Goal: Find specific page/section: Find specific page/section

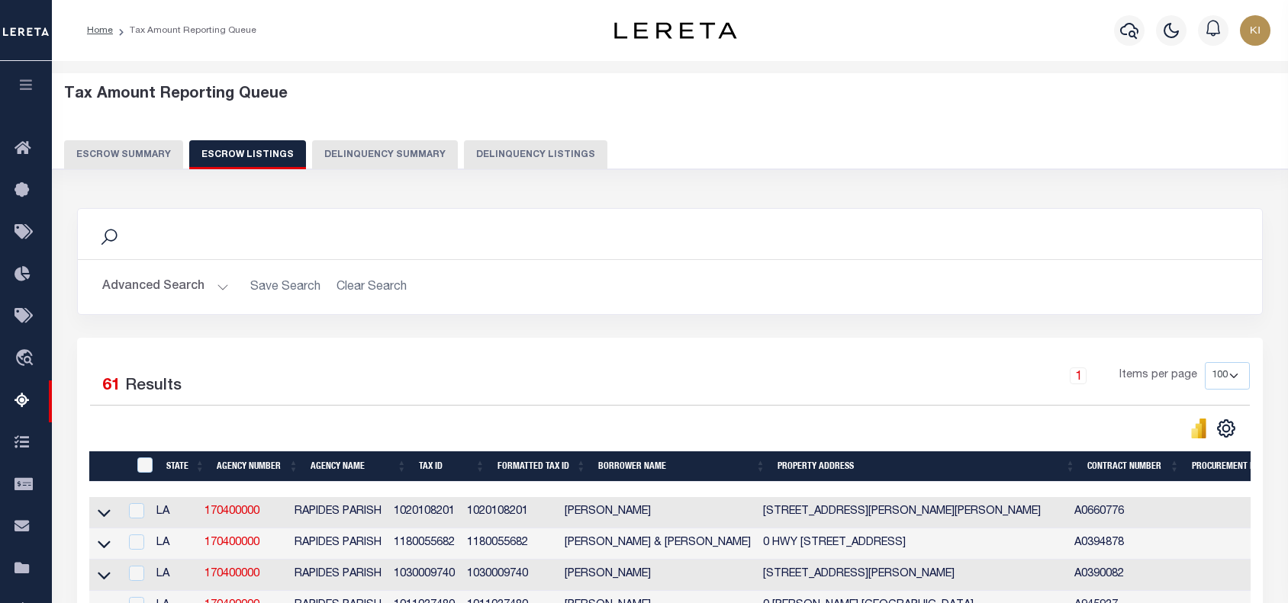
select select "100"
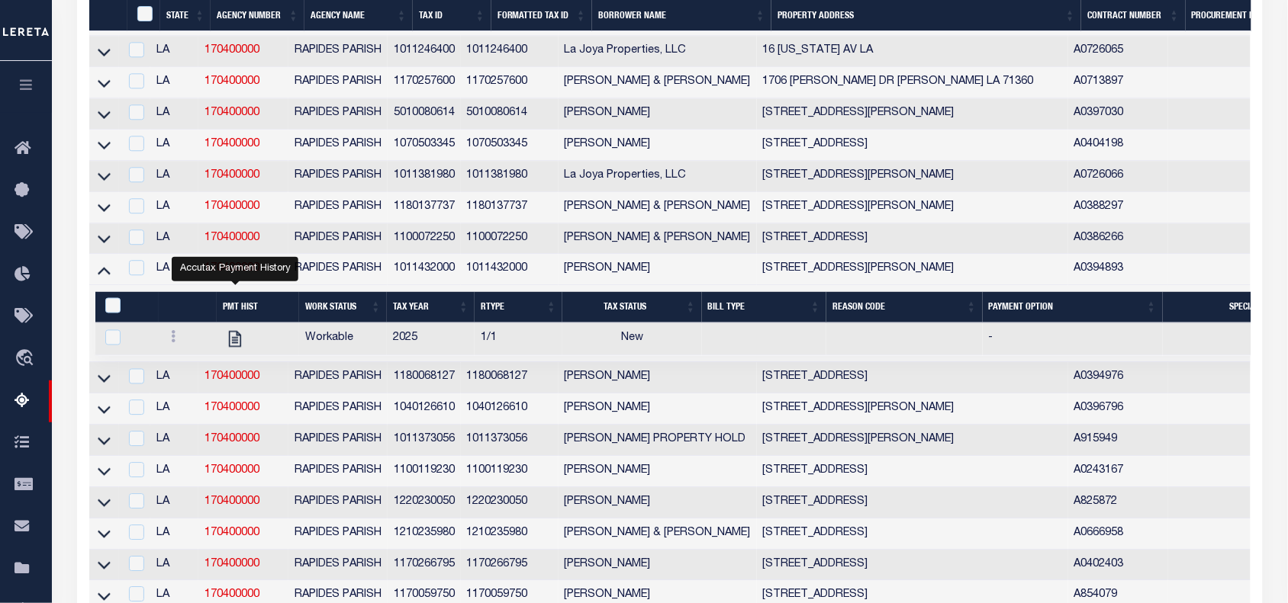
scroll to position [1086, 0]
click at [24, 86] on icon "button" at bounding box center [27, 85] width 18 height 14
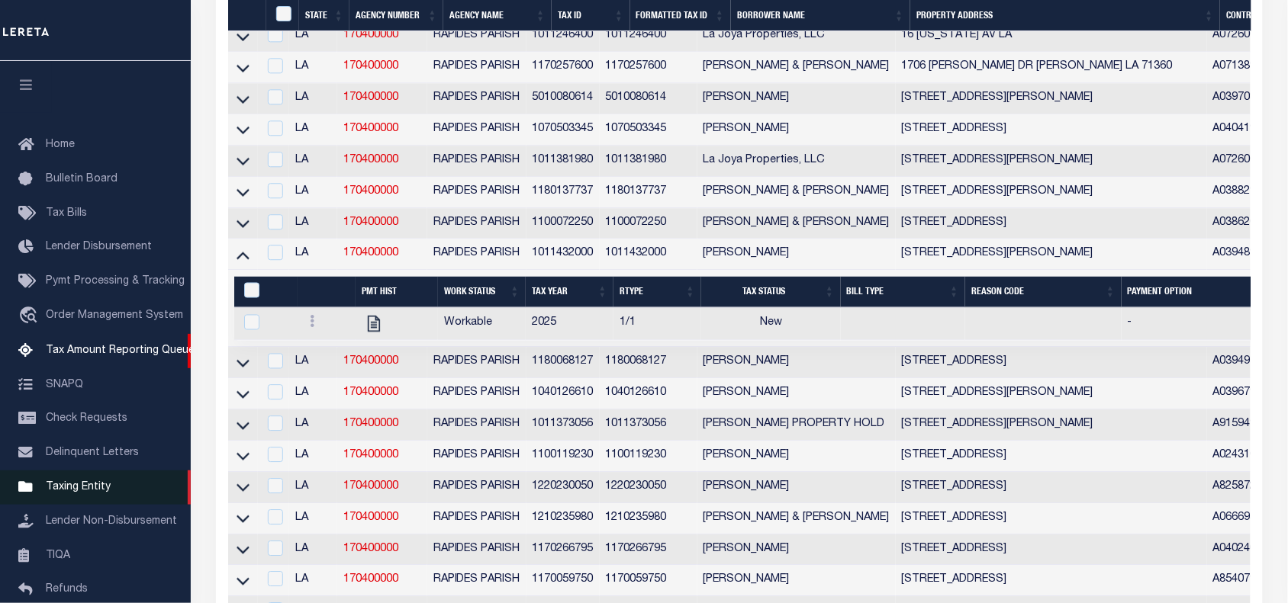
scroll to position [897, 0]
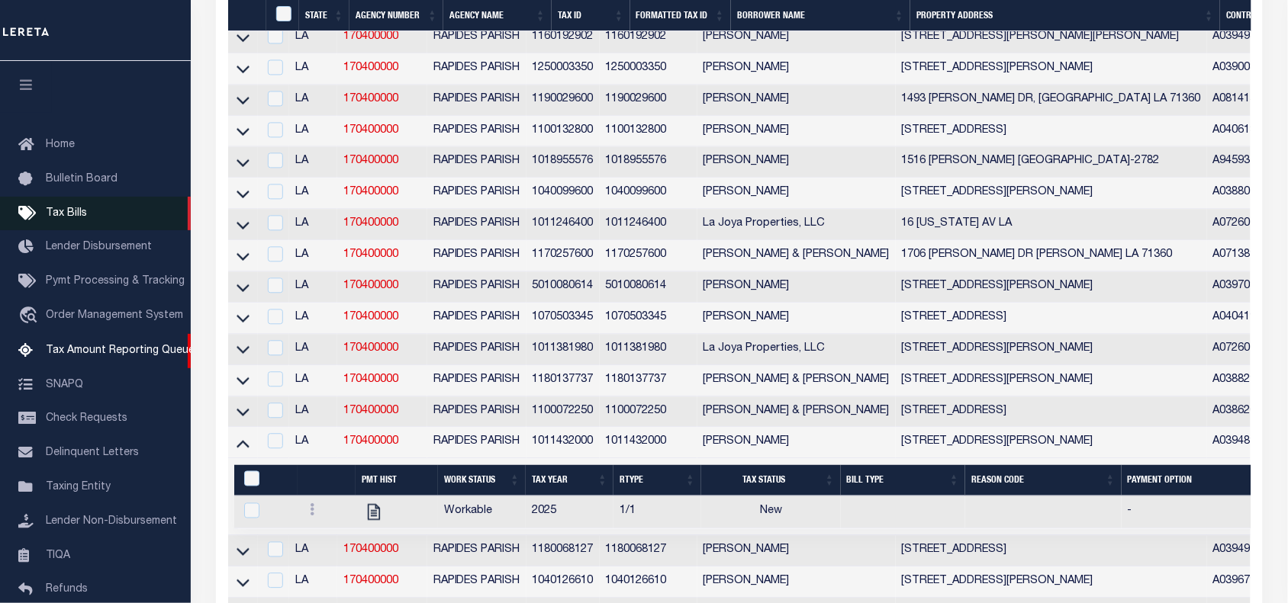
click at [66, 197] on link "Tax Bills" at bounding box center [95, 214] width 191 height 34
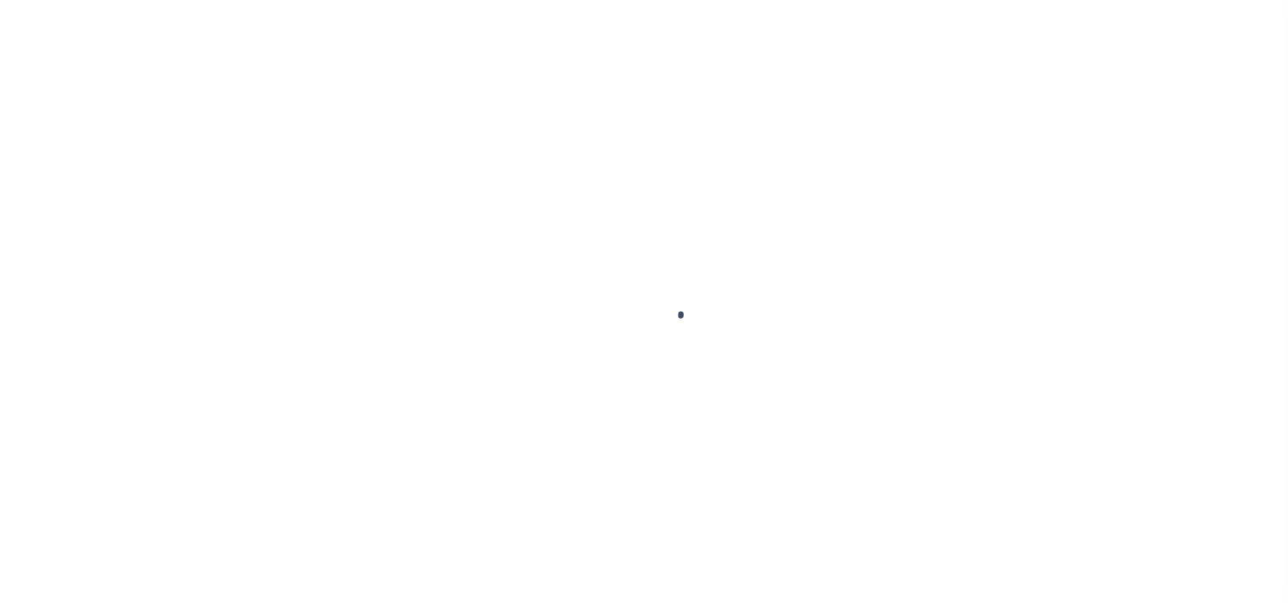
select select
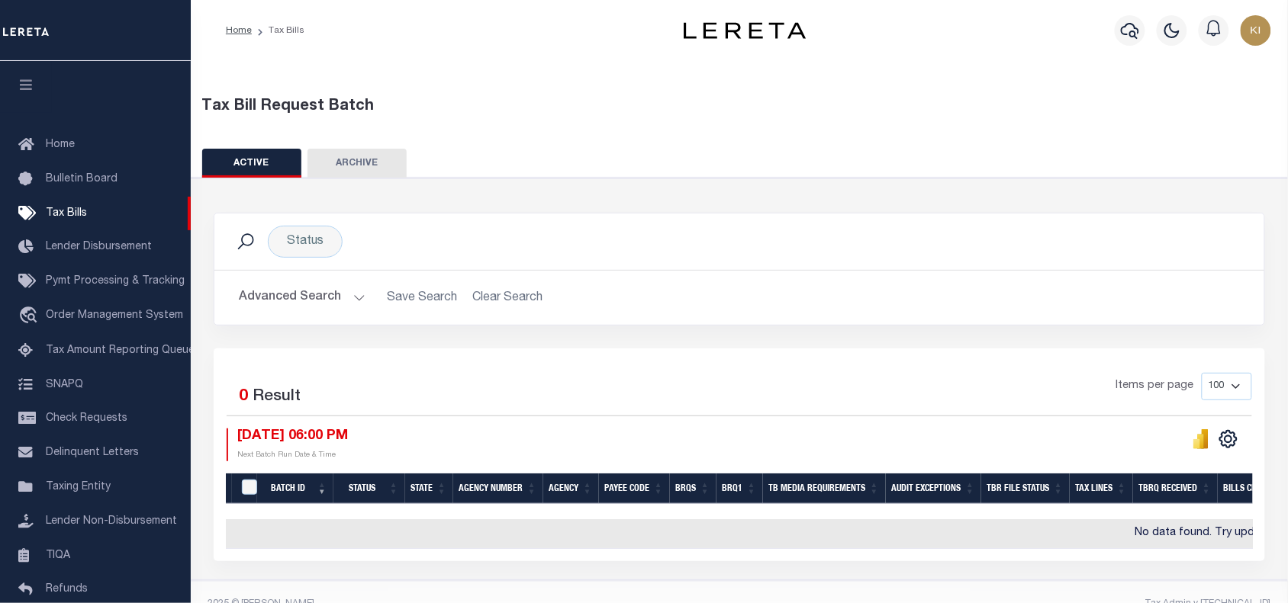
click at [355, 298] on button "Advanced Search" at bounding box center [302, 298] width 127 height 30
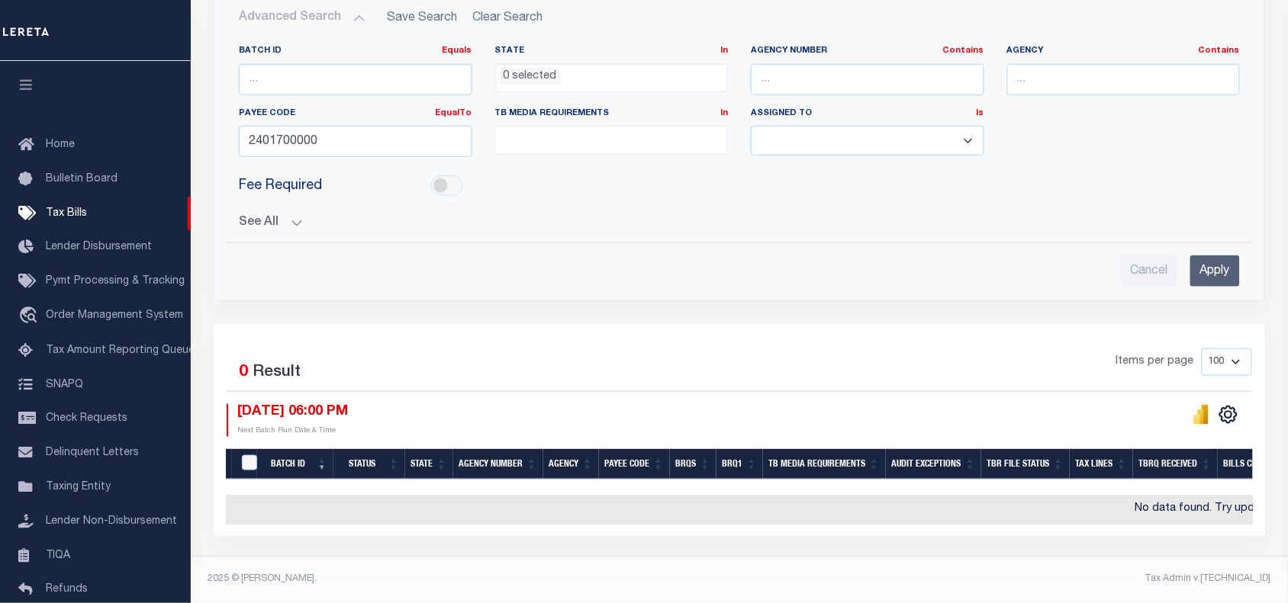
scroll to position [290, 0]
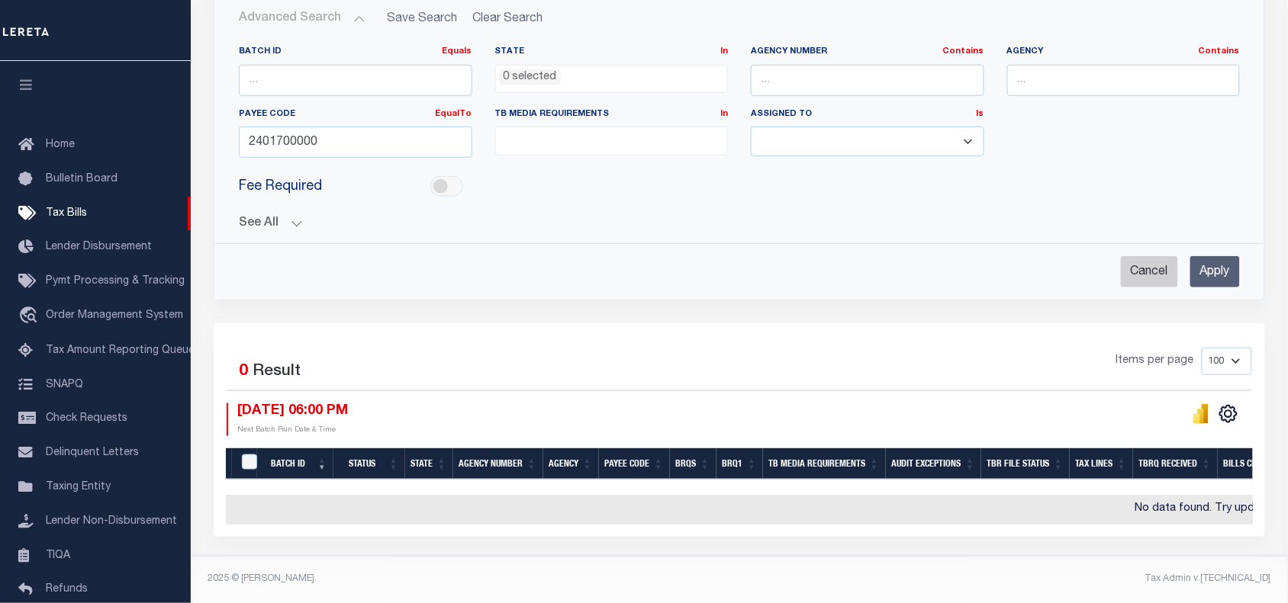
click at [1137, 257] on input "Cancel" at bounding box center [1149, 271] width 57 height 31
checkbox input "true"
select select
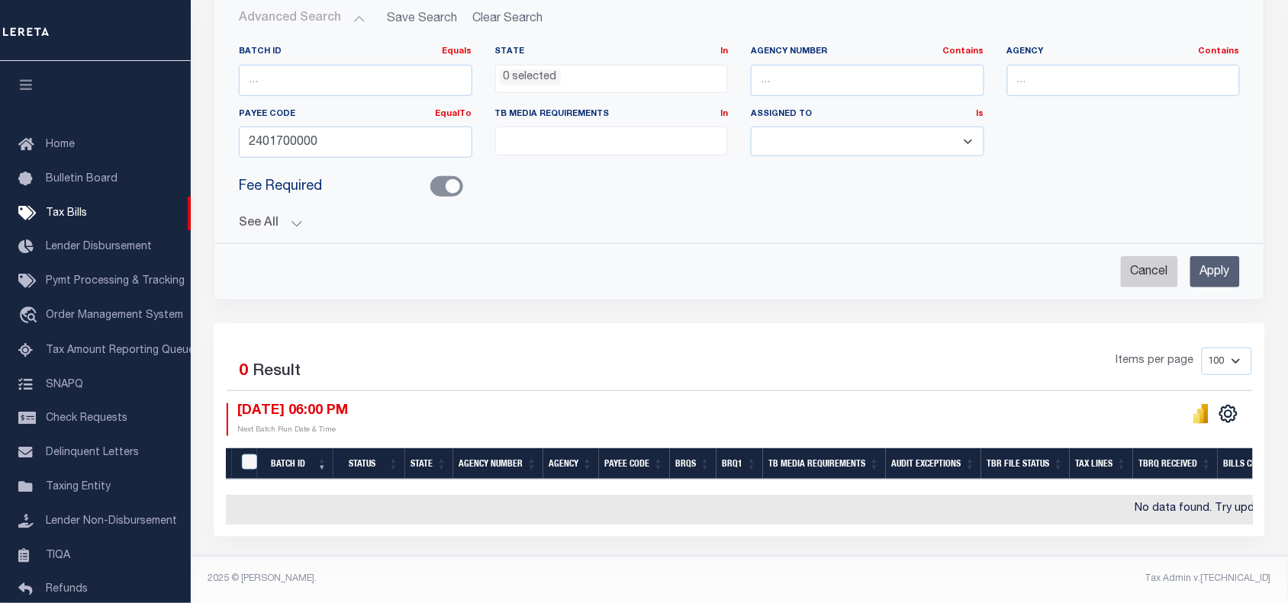
select select
checkbox input "false"
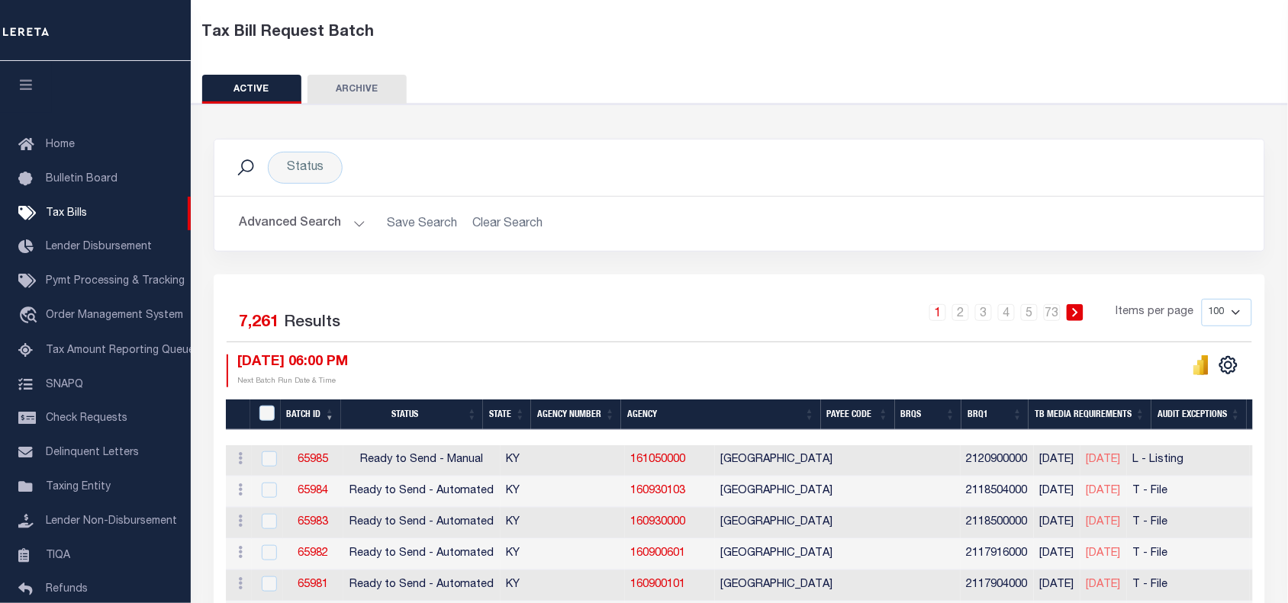
scroll to position [21, 0]
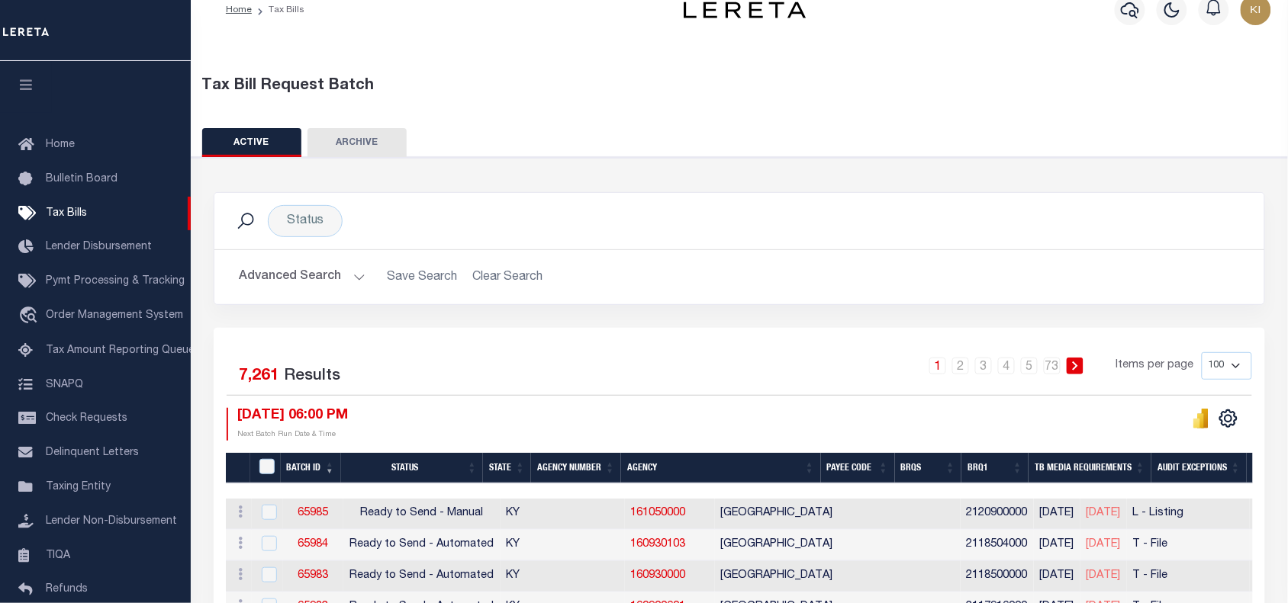
click at [353, 273] on button "Advanced Search" at bounding box center [302, 277] width 127 height 30
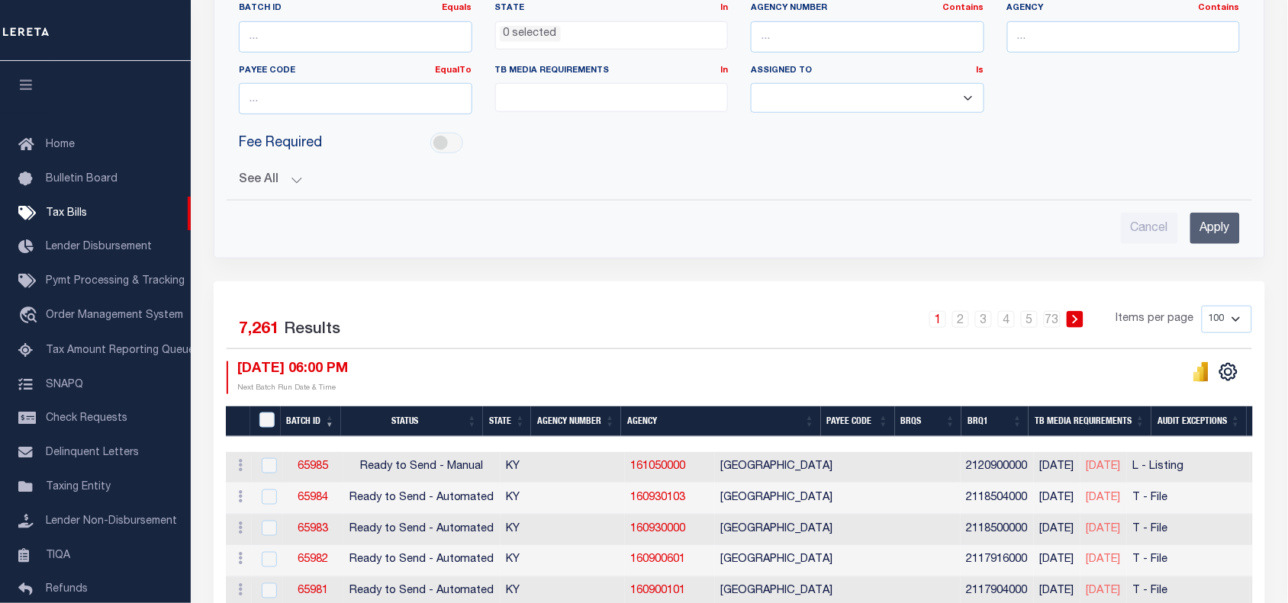
scroll to position [332, 0]
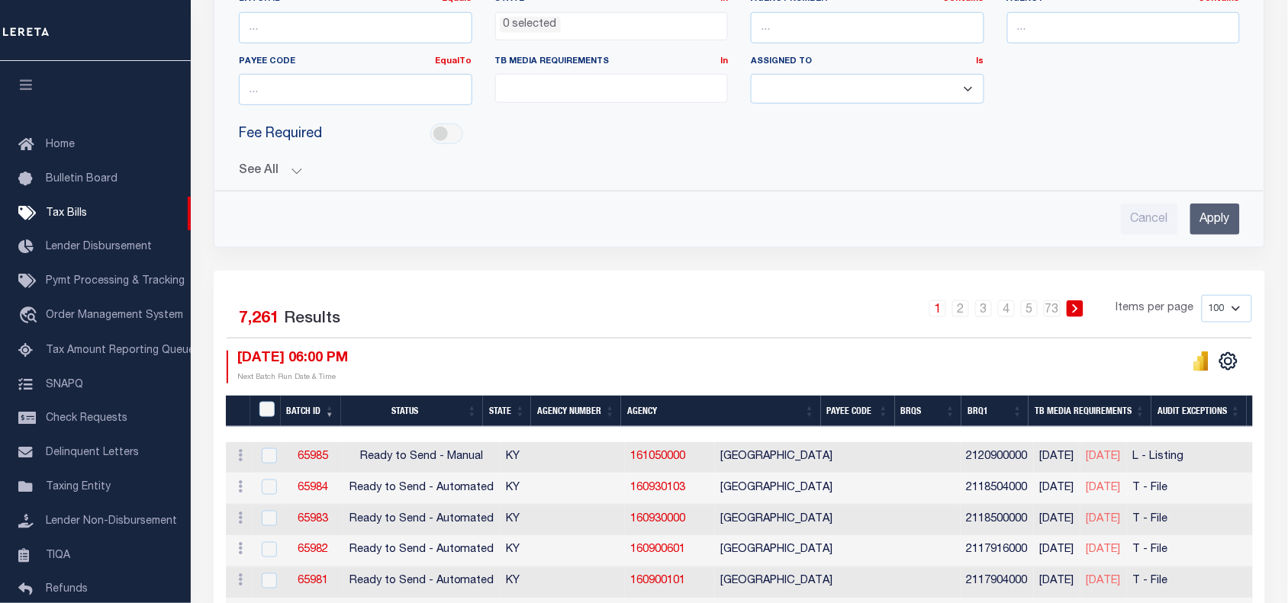
click at [302, 172] on button "See All" at bounding box center [739, 171] width 1001 height 14
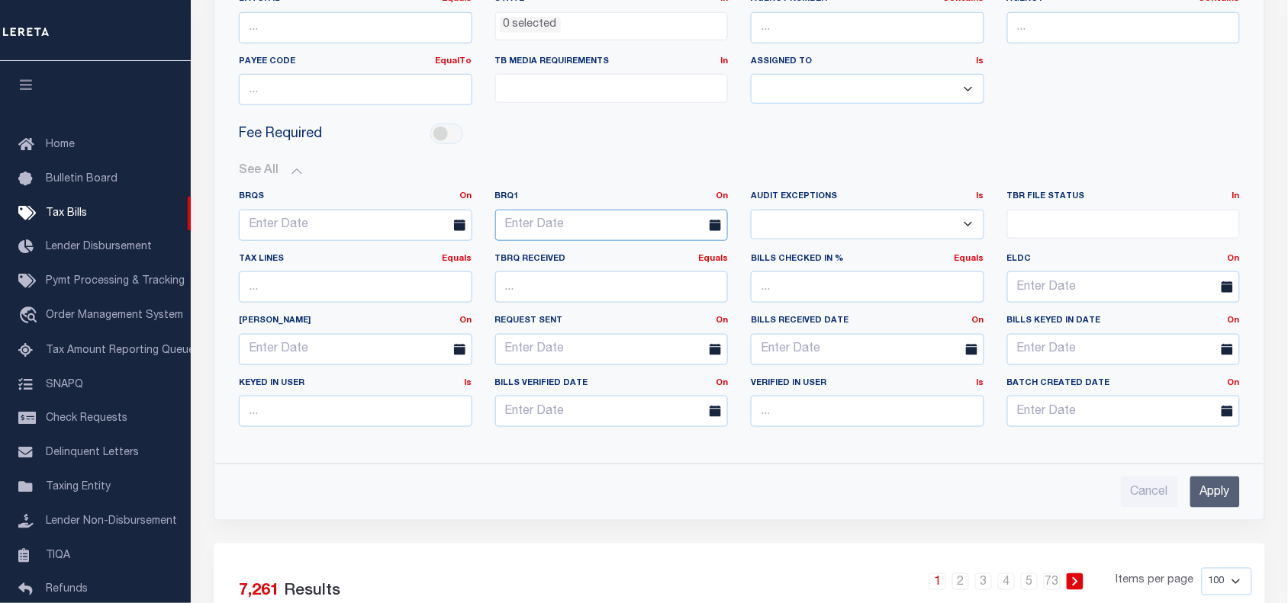
click at [562, 226] on input "text" at bounding box center [611, 225] width 233 height 31
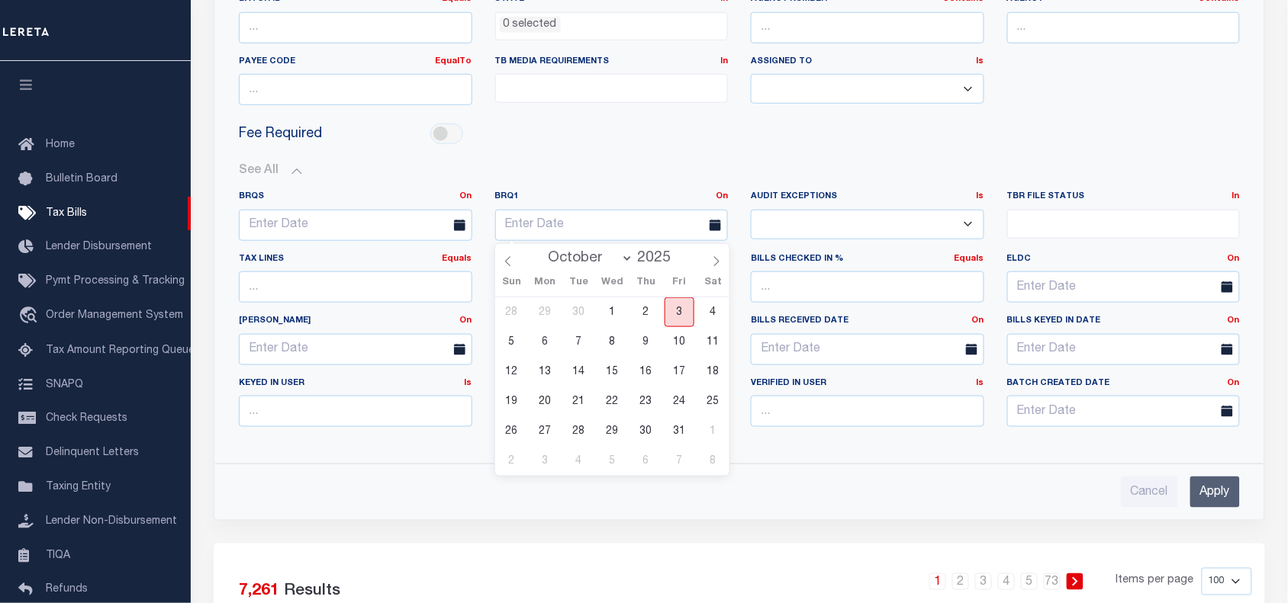
click at [679, 318] on span "3" at bounding box center [679, 313] width 30 height 30
type input "10-03-2025"
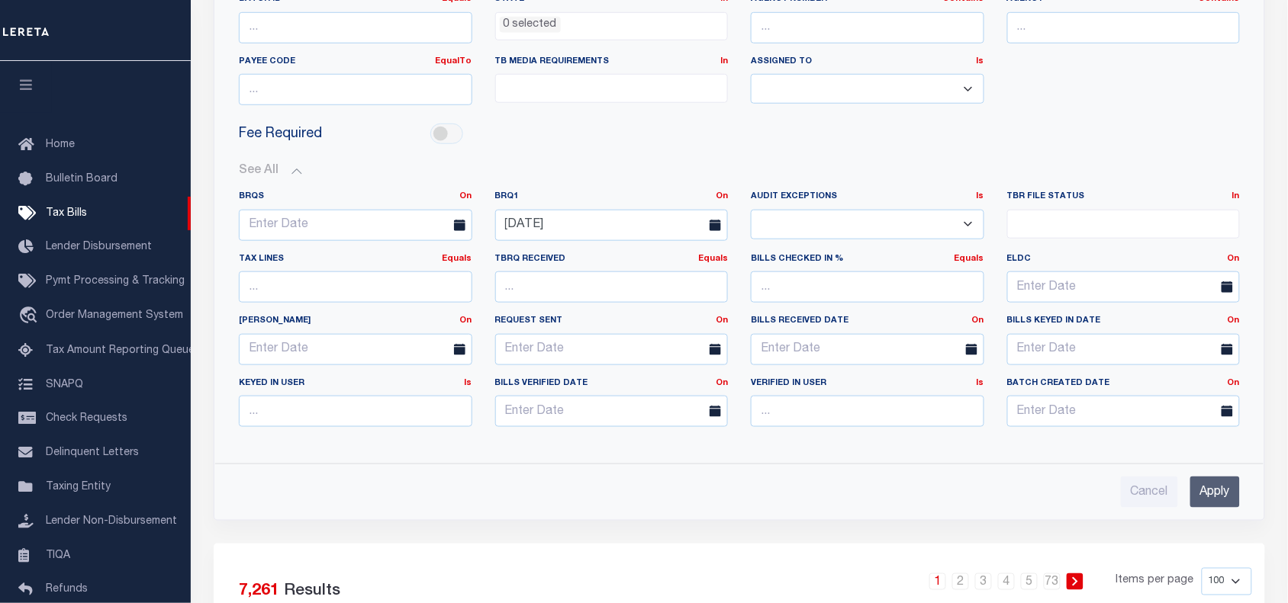
click at [1209, 498] on input "Apply" at bounding box center [1215, 492] width 50 height 31
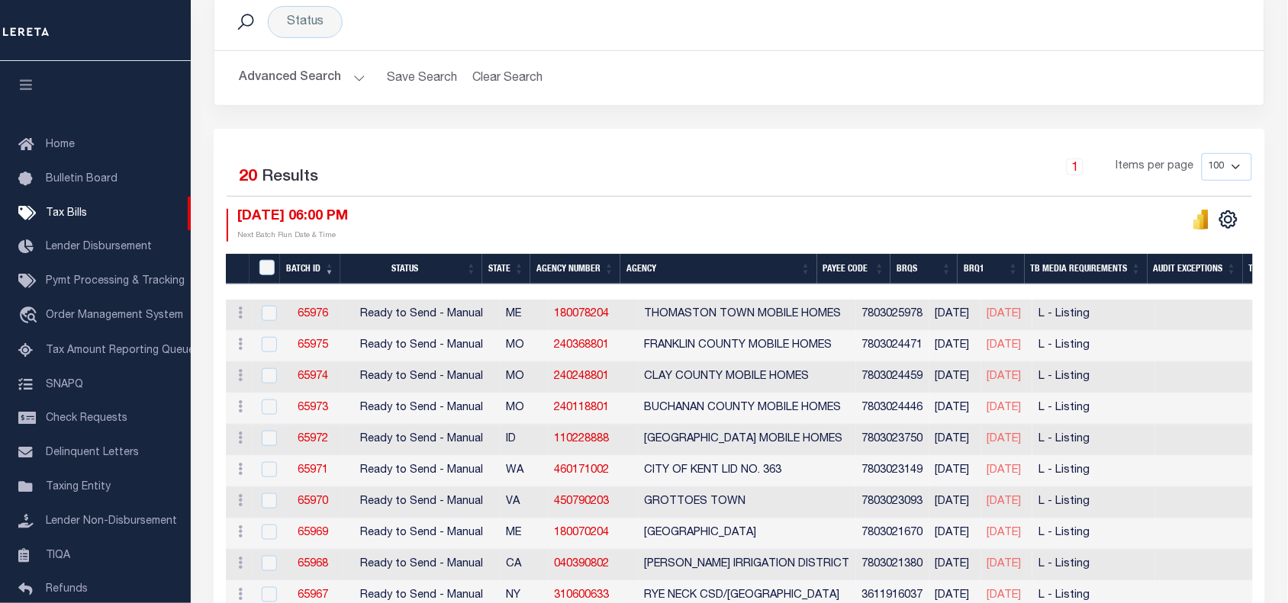
scroll to position [0, 0]
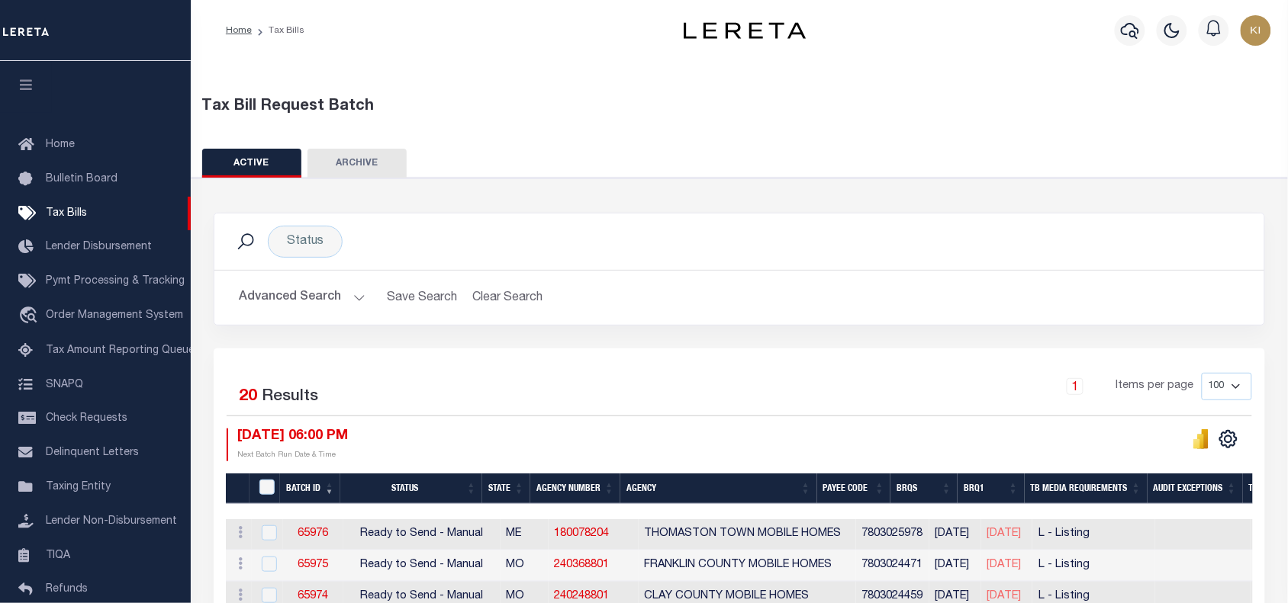
click at [356, 299] on button "Advanced Search" at bounding box center [302, 298] width 127 height 30
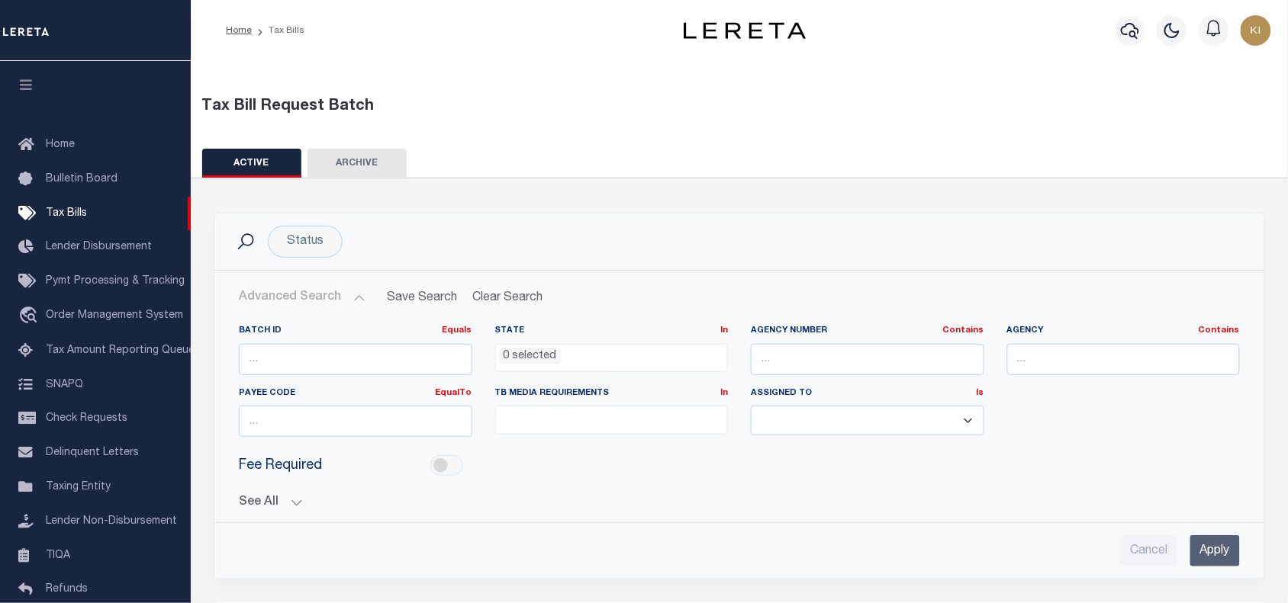
click at [800, 303] on h2 "Advanced Search Save Search Clear Search TaxBillBatches_dynamictable_____Defaul…" at bounding box center [739, 298] width 1025 height 30
click at [610, 279] on div "Advanced Search Save Search Clear Search TaxBillBatches_dynamictable_____Defaul…" at bounding box center [739, 425] width 1050 height 308
